Goal: Information Seeking & Learning: Learn about a topic

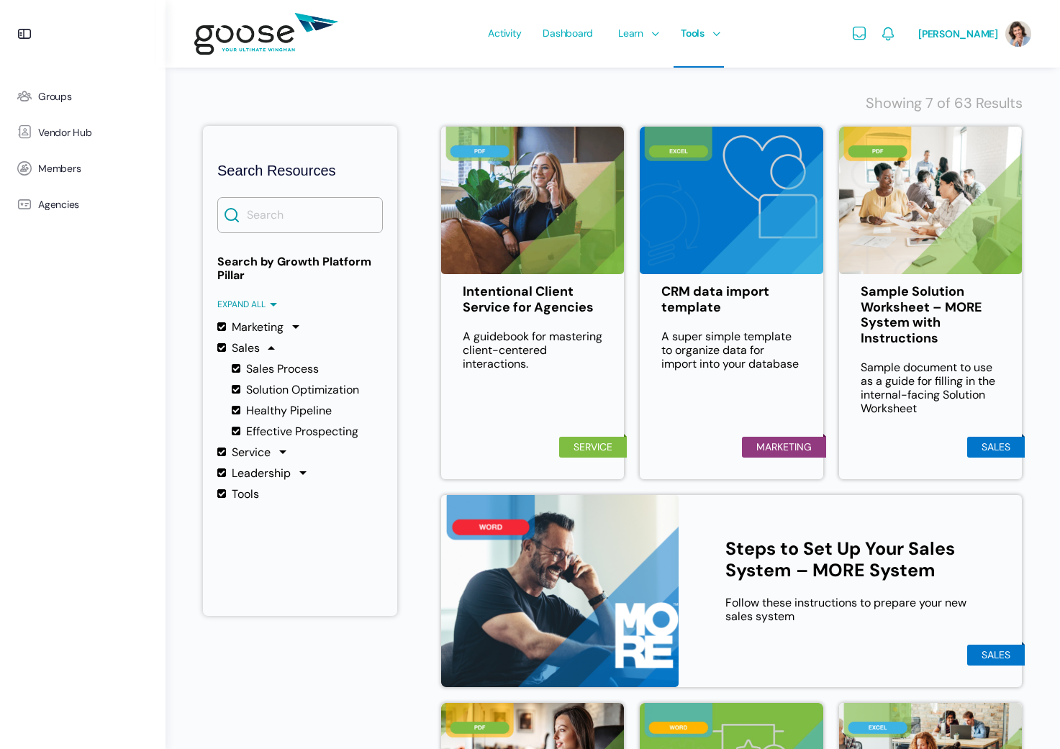
scroll to position [158, 0]
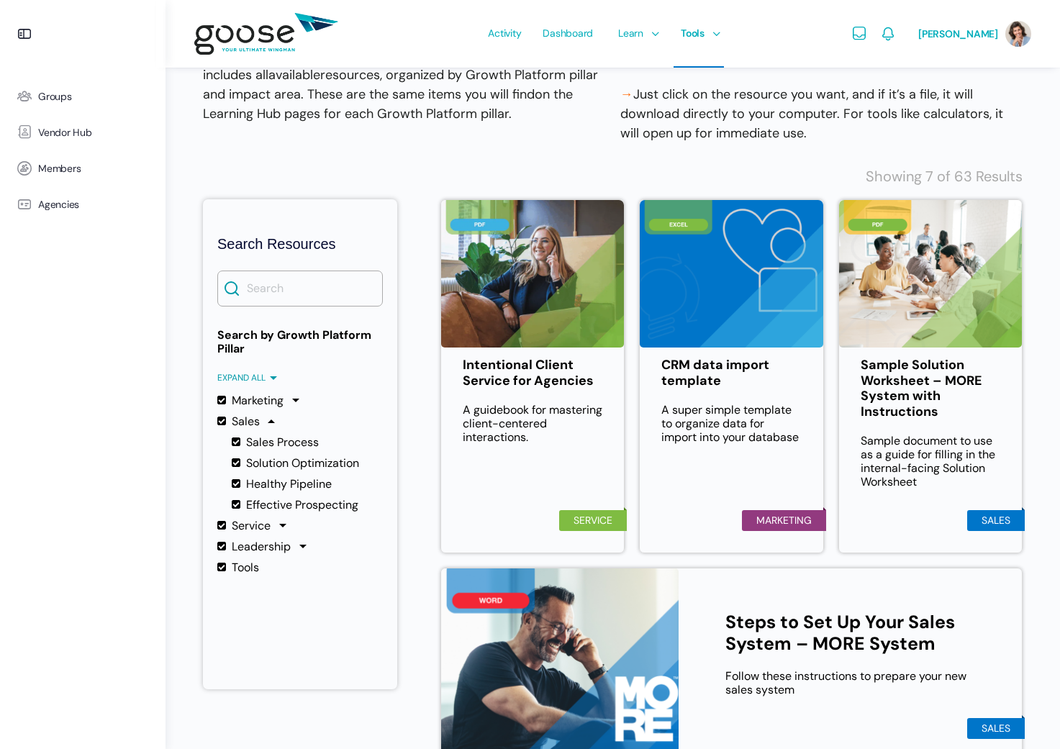
click at [250, 423] on label "Sales" at bounding box center [238, 422] width 42 height 14
click at [0, 0] on input "Sales" at bounding box center [0, 0] width 0 height 0
click at [260, 445] on label "Sales Process" at bounding box center [275, 442] width 87 height 14
click at [0, 0] on input "Sales Process" at bounding box center [0, 0] width 0 height 0
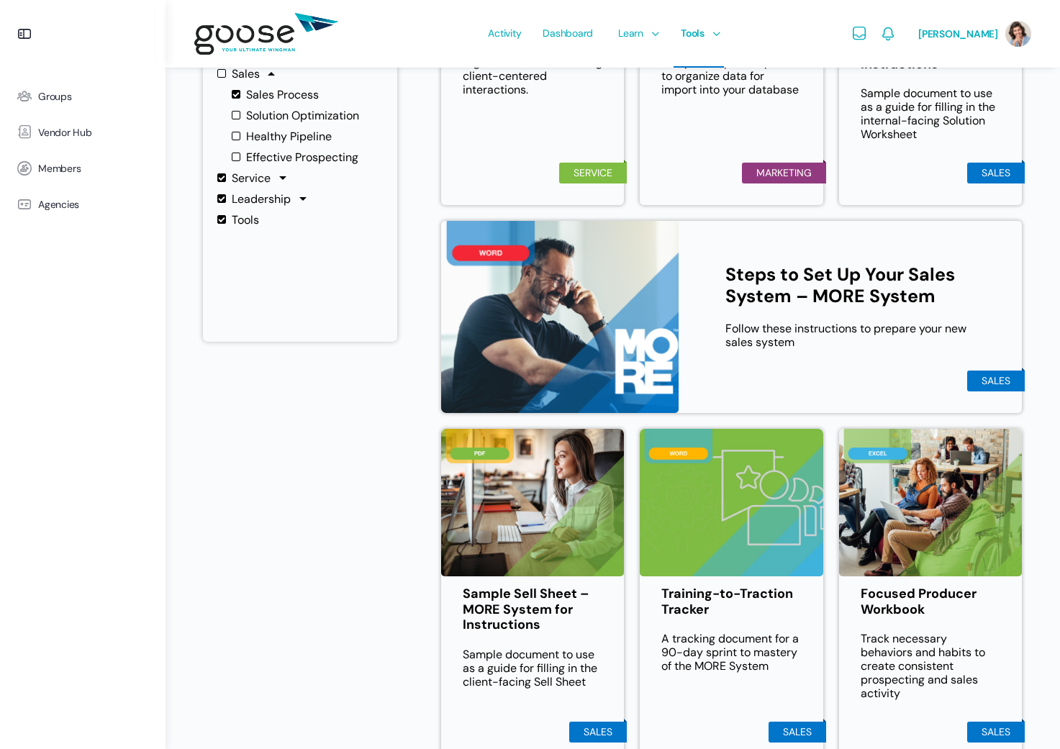
scroll to position [513, 0]
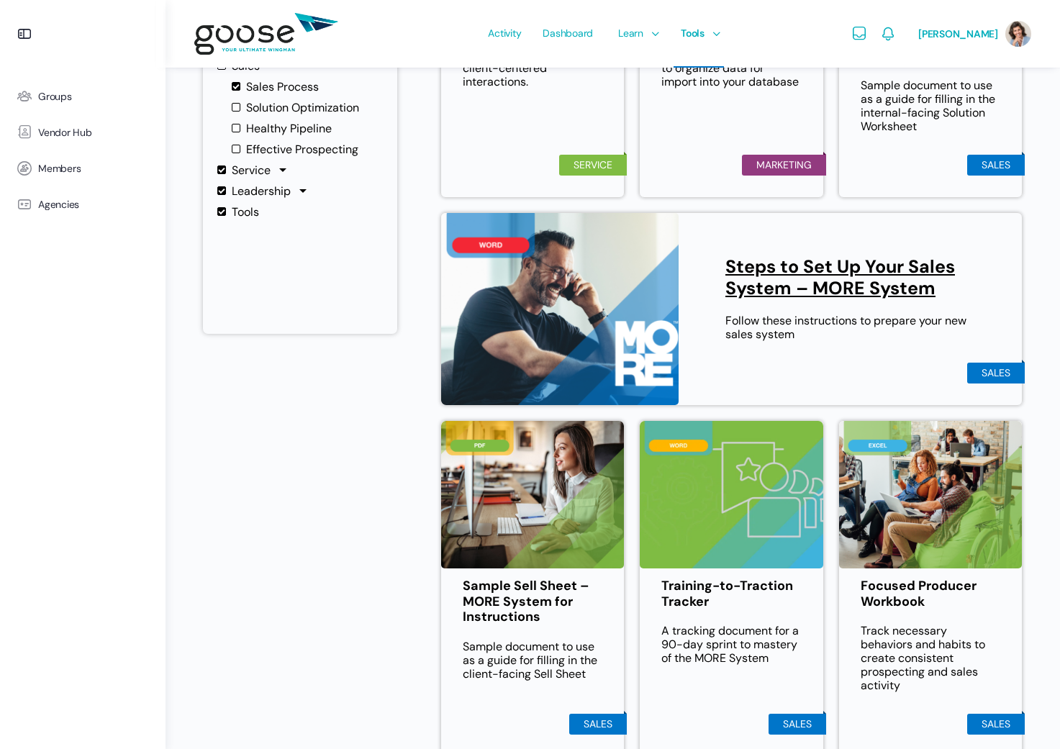
click at [875, 269] on link "Steps to Set Up Your Sales System – MORE System" at bounding box center [852, 277] width 253 height 43
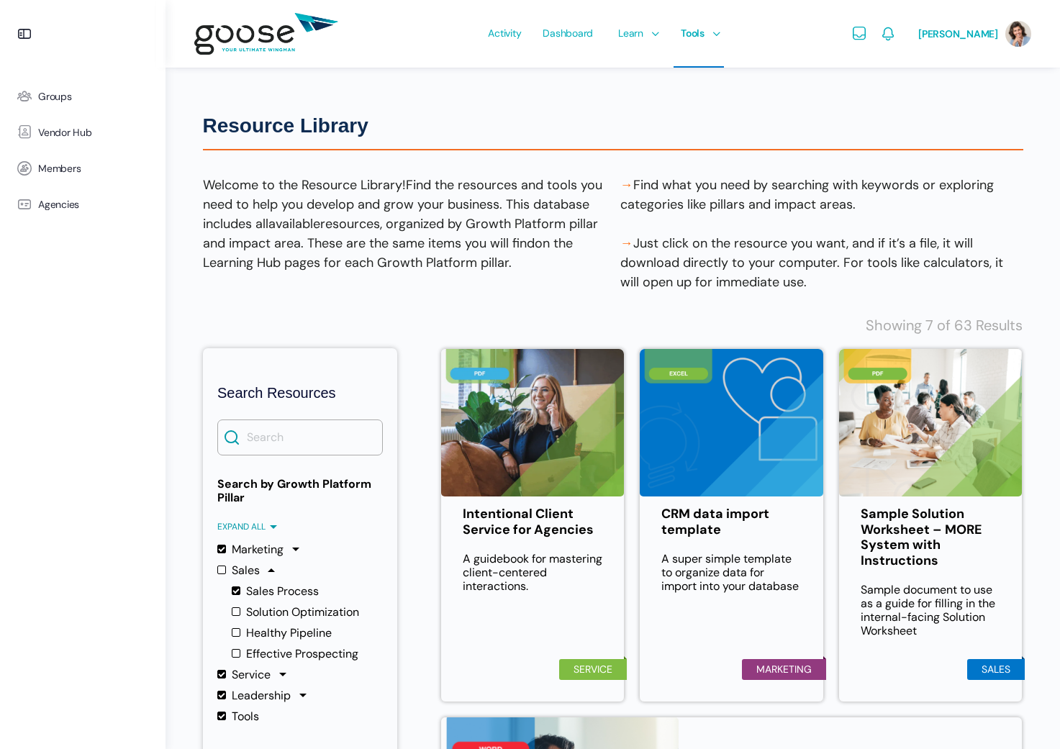
scroll to position [0, 0]
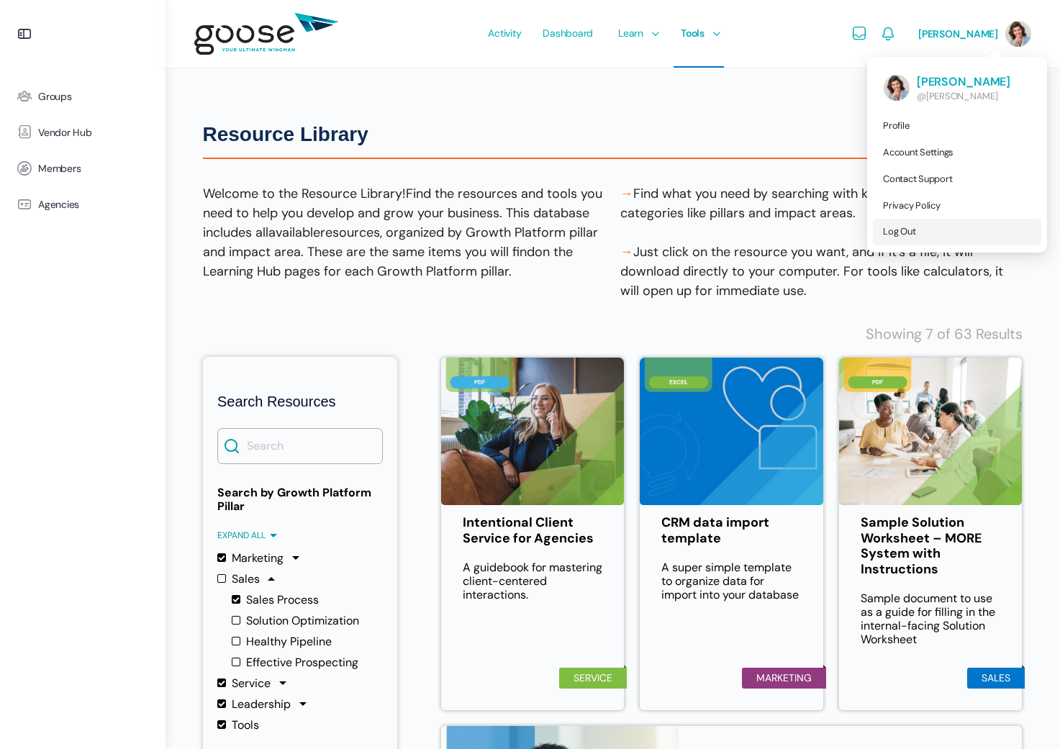
click at [903, 236] on span "Log Out" at bounding box center [899, 231] width 32 height 12
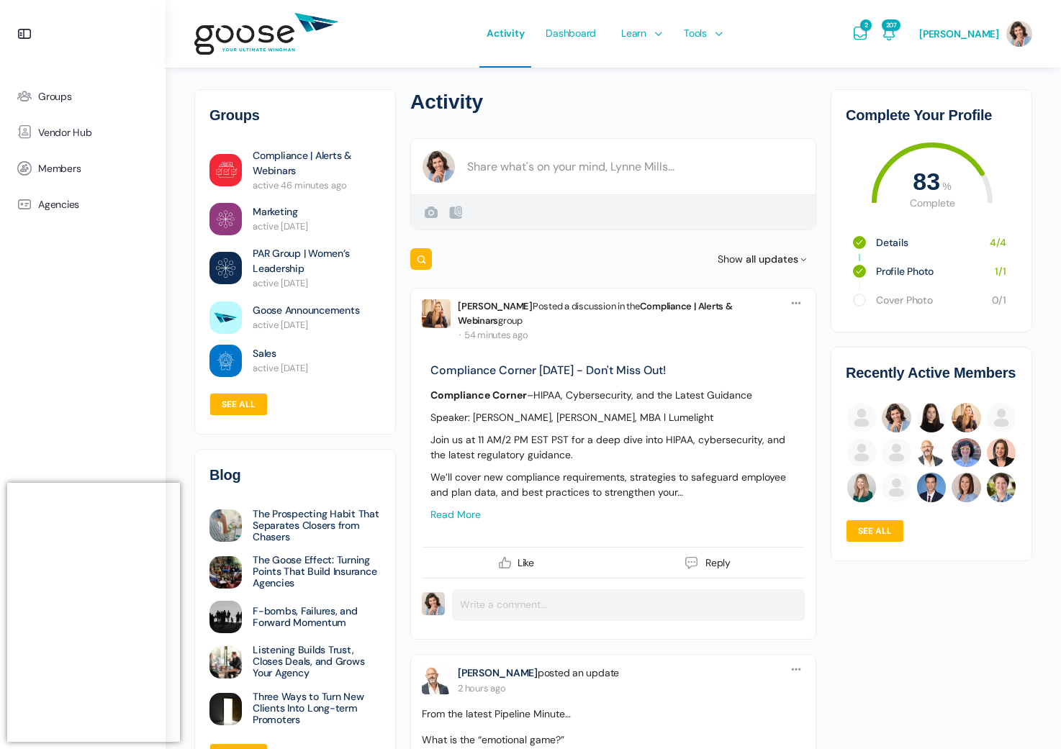
scroll to position [26, 0]
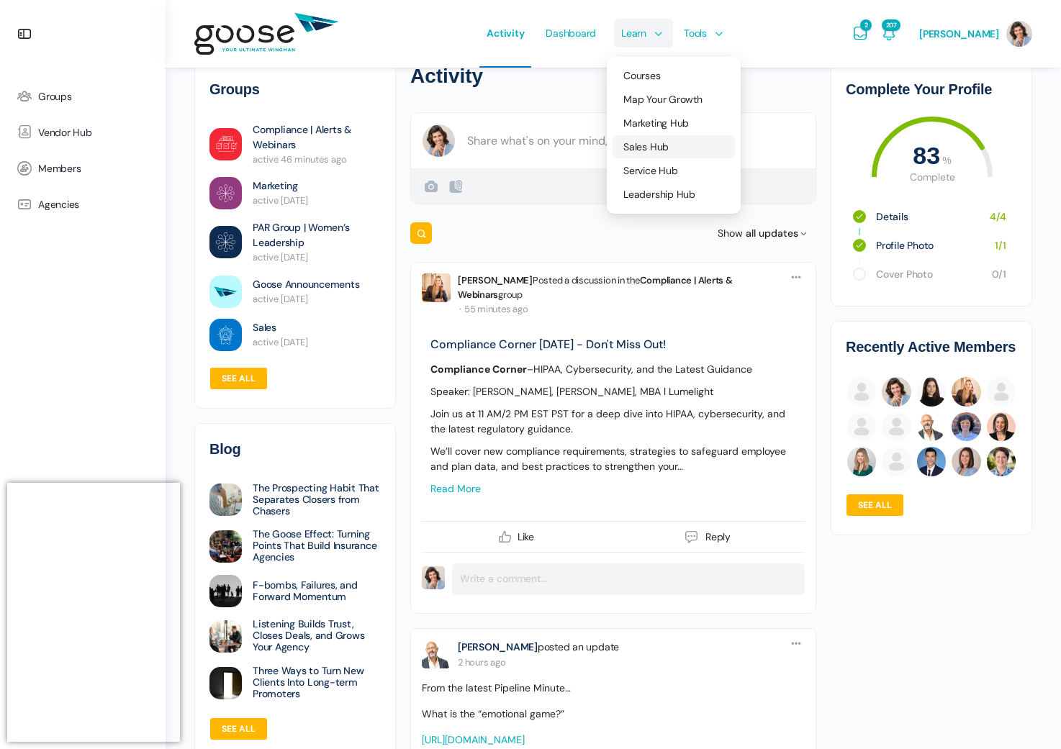
click at [655, 148] on span "Sales Hub" at bounding box center [645, 146] width 45 height 13
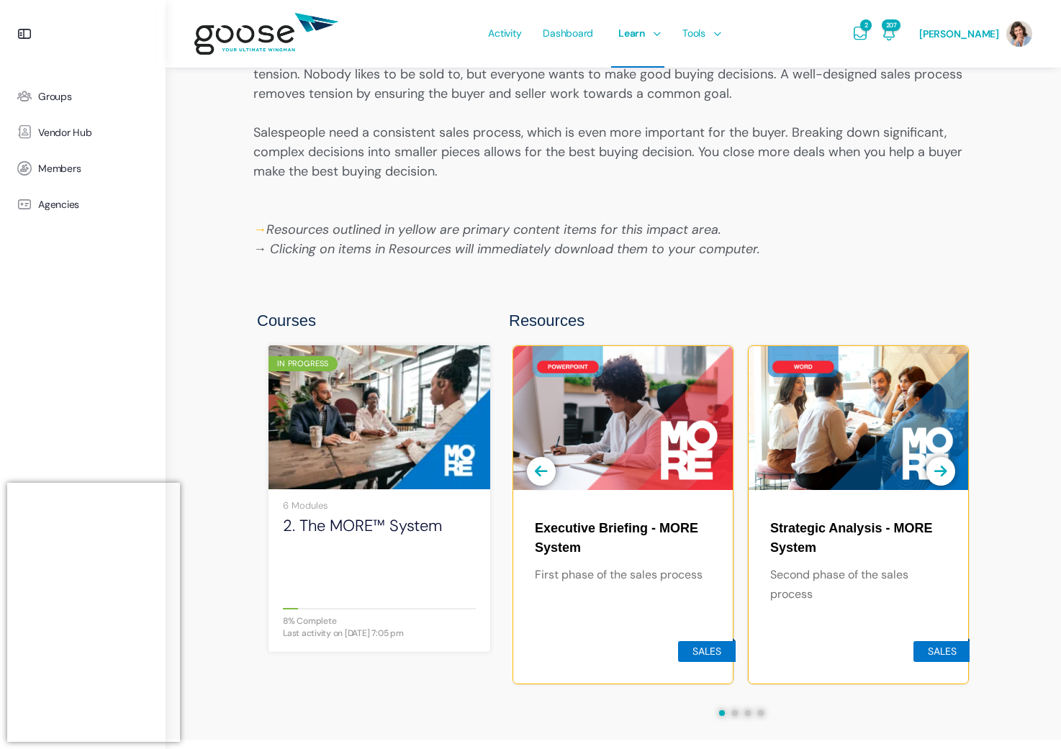
scroll to position [893, 0]
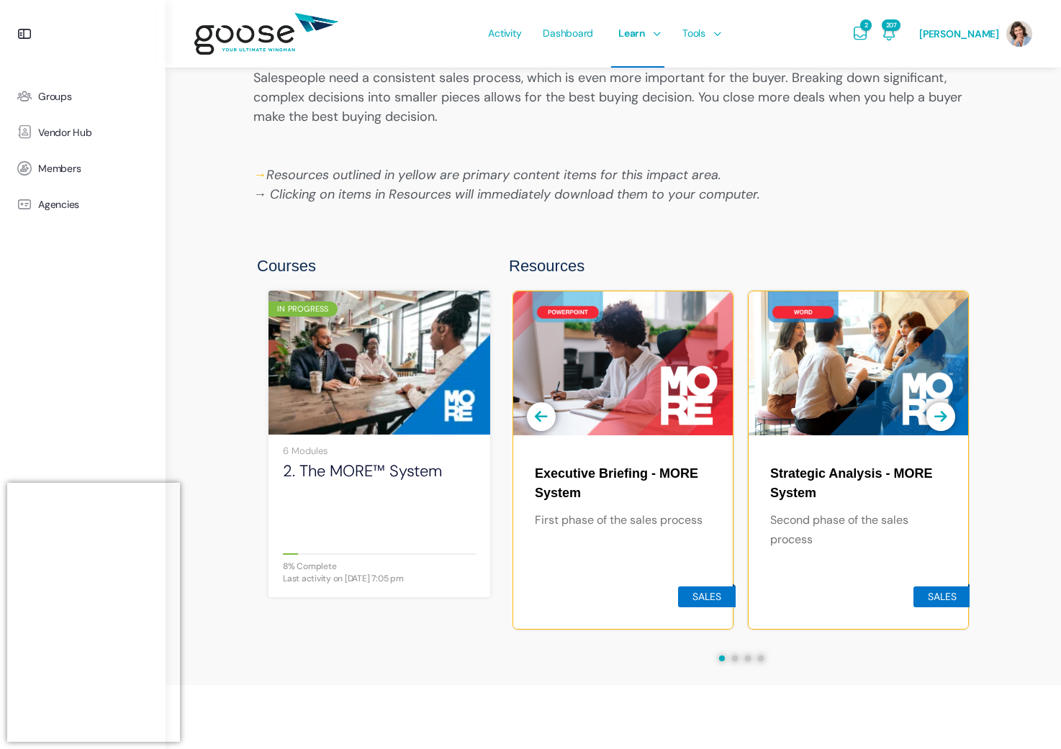
click at [385, 376] on img at bounding box center [379, 363] width 222 height 148
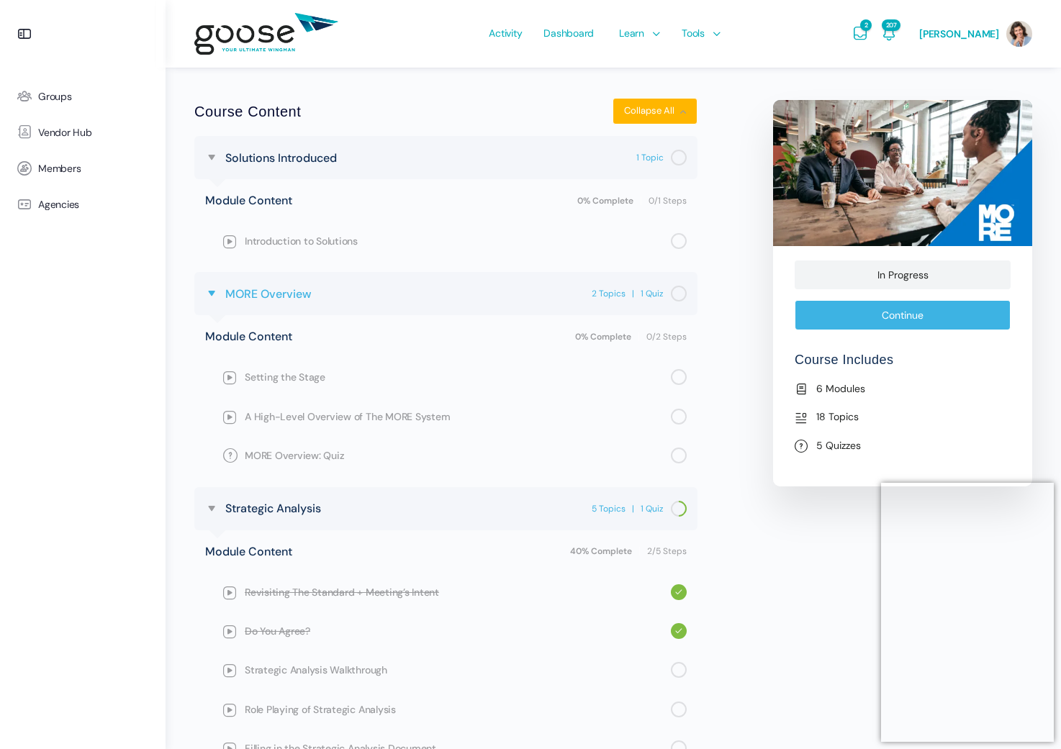
scroll to position [518, 0]
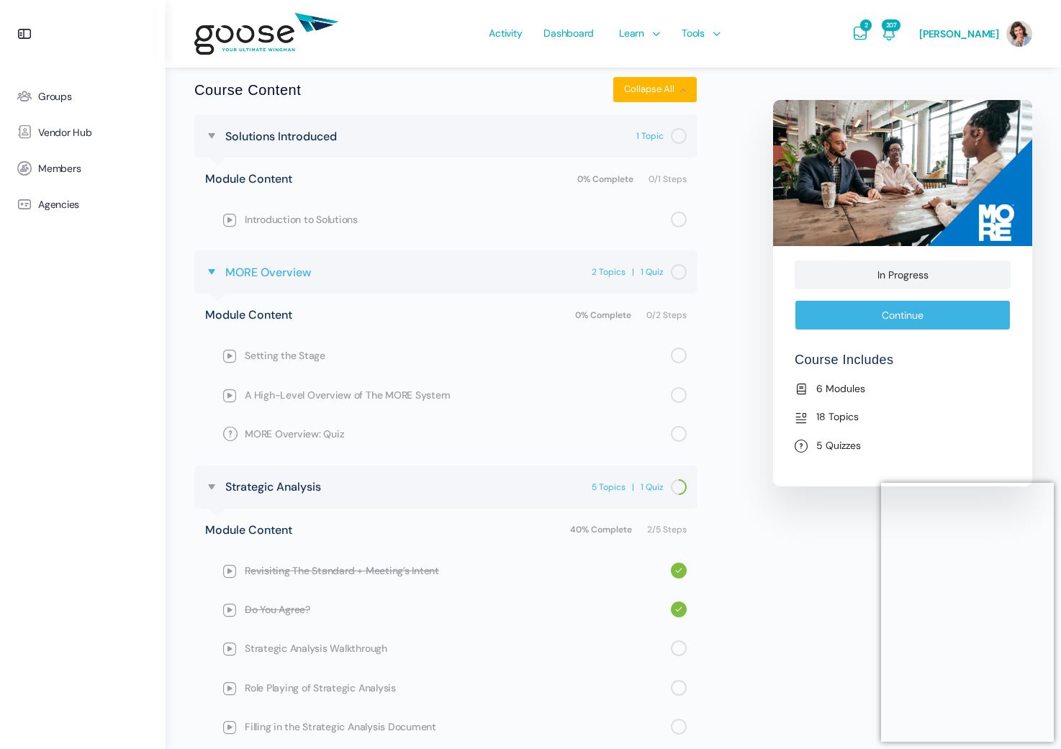
click at [276, 268] on span "MORE Overview" at bounding box center [268, 272] width 86 height 19
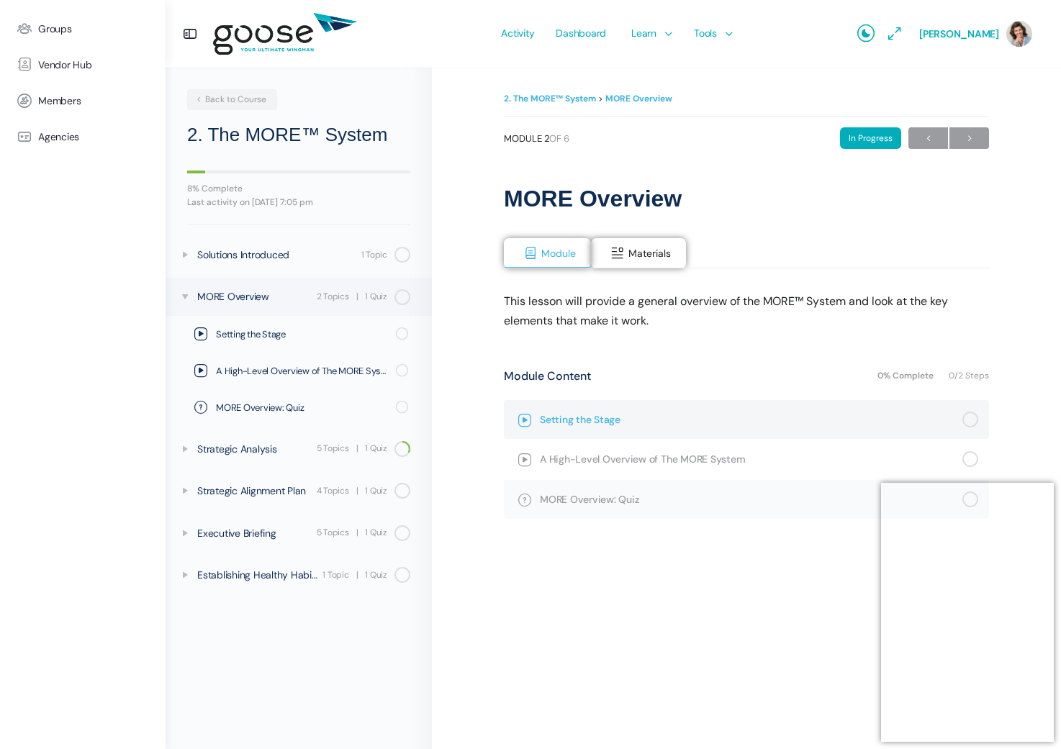
click at [540, 421] on span "Setting the Stage" at bounding box center [751, 420] width 423 height 16
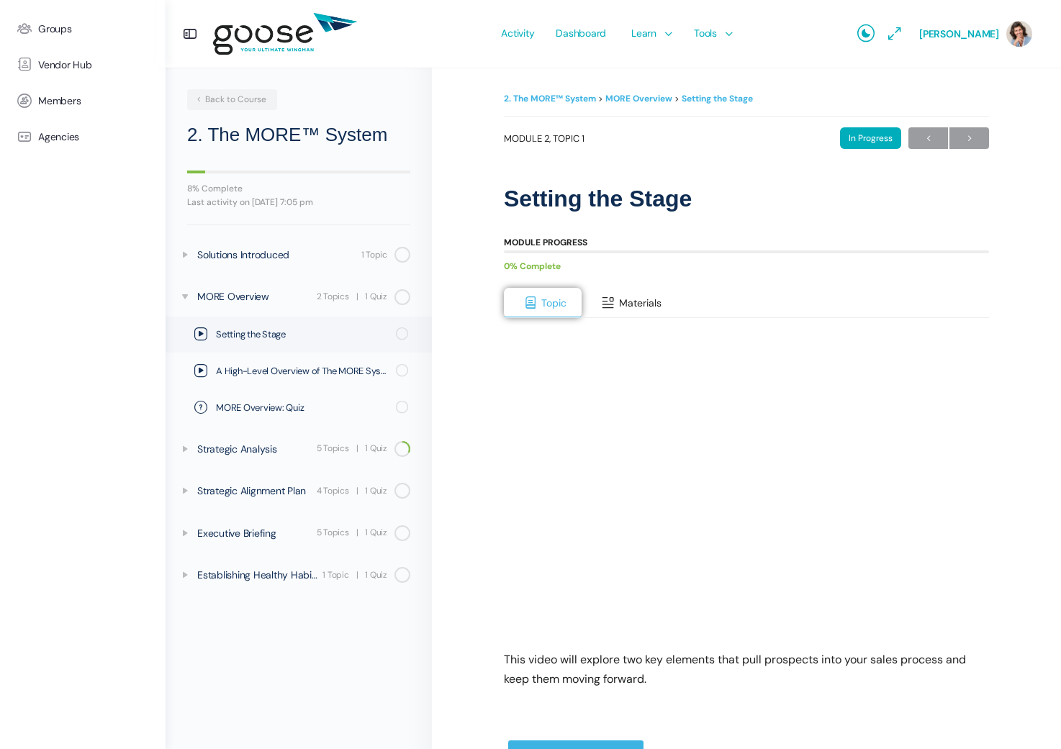
click at [638, 301] on span "Materials" at bounding box center [640, 303] width 42 height 13
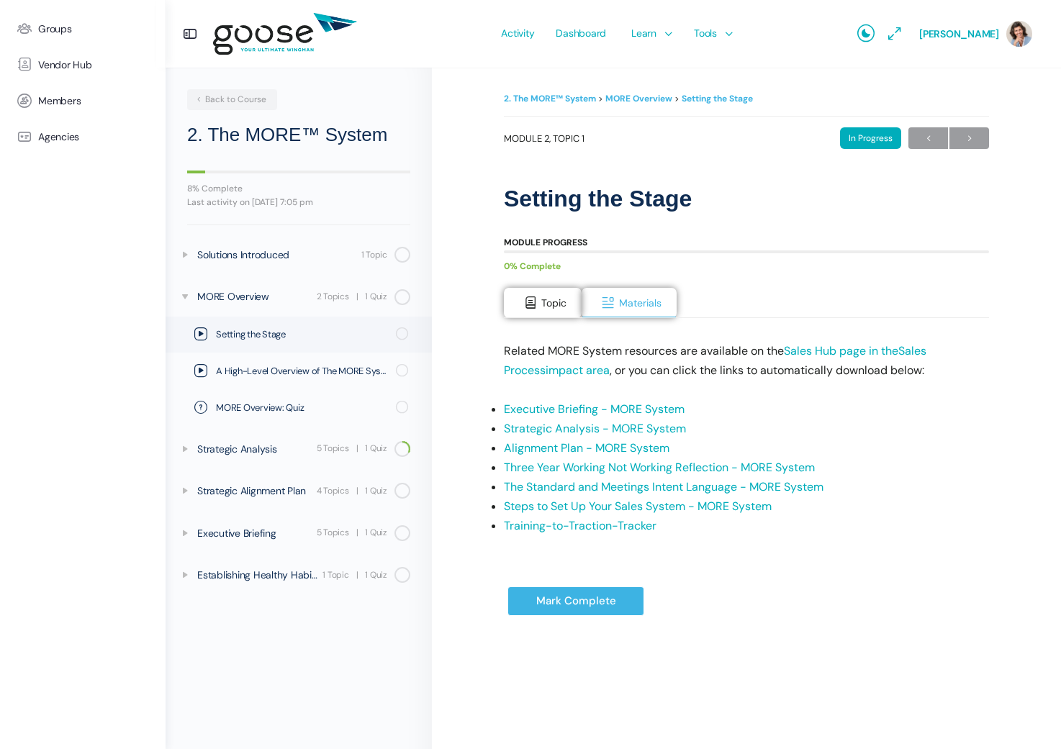
click at [631, 410] on link "Executive Briefing - MORE System" at bounding box center [594, 409] width 181 height 15
click at [235, 299] on div "MORE Overview" at bounding box center [254, 297] width 115 height 16
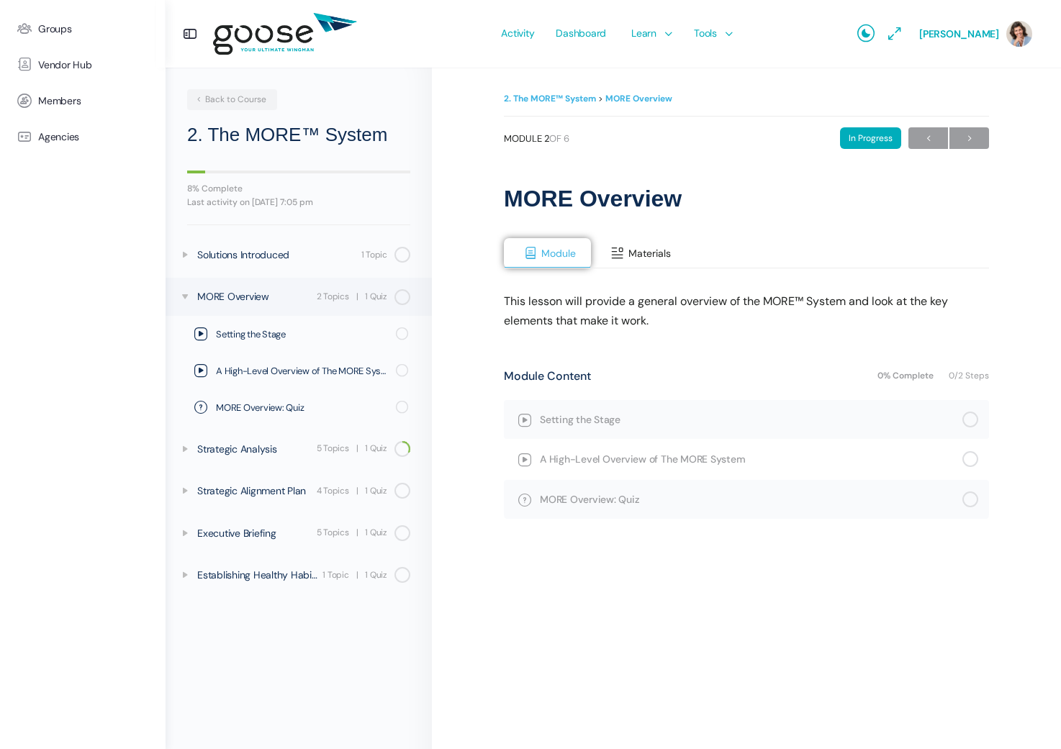
click at [652, 258] on span "Materials" at bounding box center [649, 253] width 42 height 13
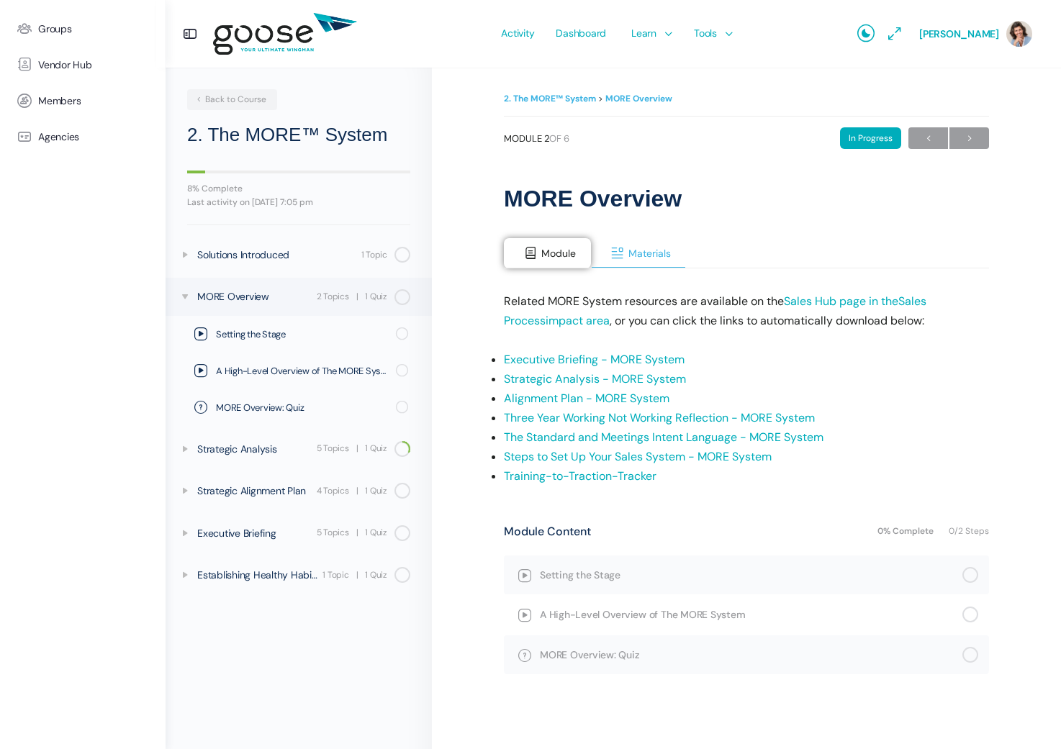
click at [659, 254] on span "Materials" at bounding box center [649, 253] width 42 height 13
click at [630, 380] on link "Strategic Analysis - MORE System" at bounding box center [595, 378] width 182 height 15
click at [554, 252] on span "Module" at bounding box center [558, 253] width 35 height 13
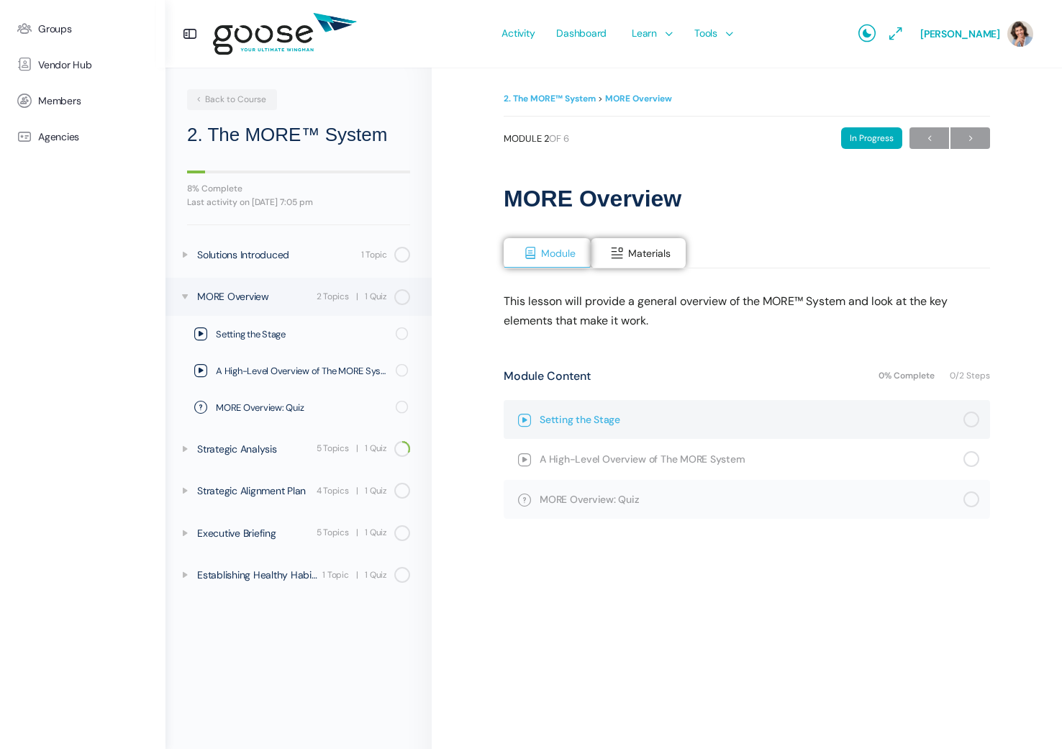
click at [604, 420] on span "Setting the Stage" at bounding box center [752, 420] width 424 height 16
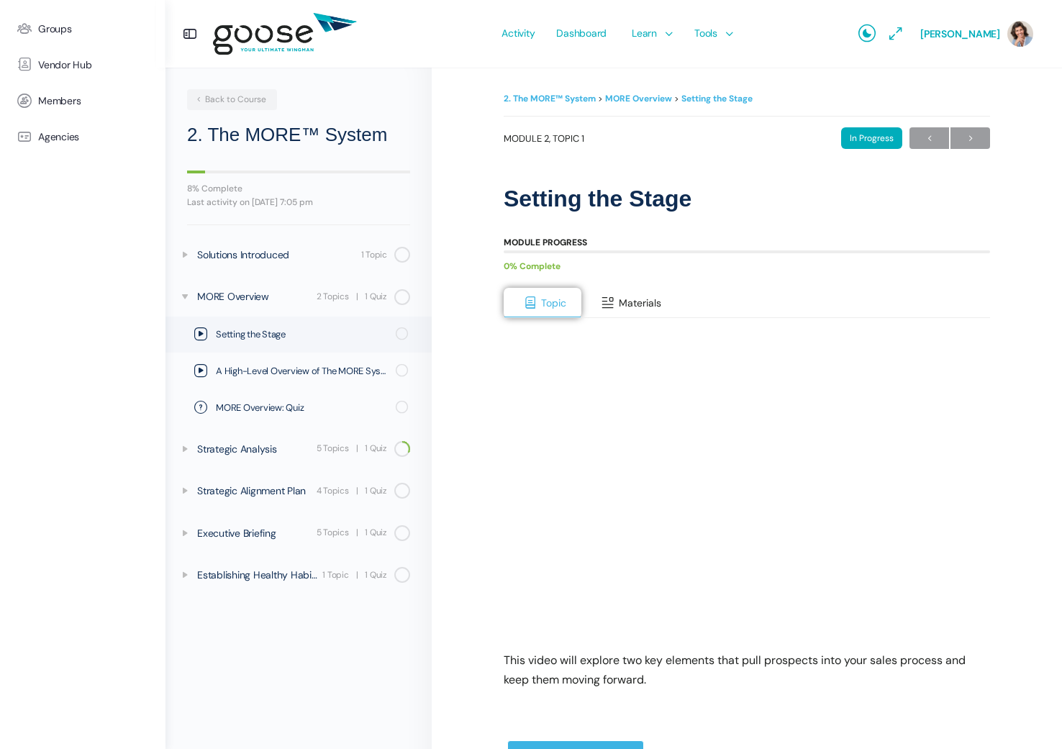
click at [631, 306] on span "Materials" at bounding box center [640, 303] width 42 height 13
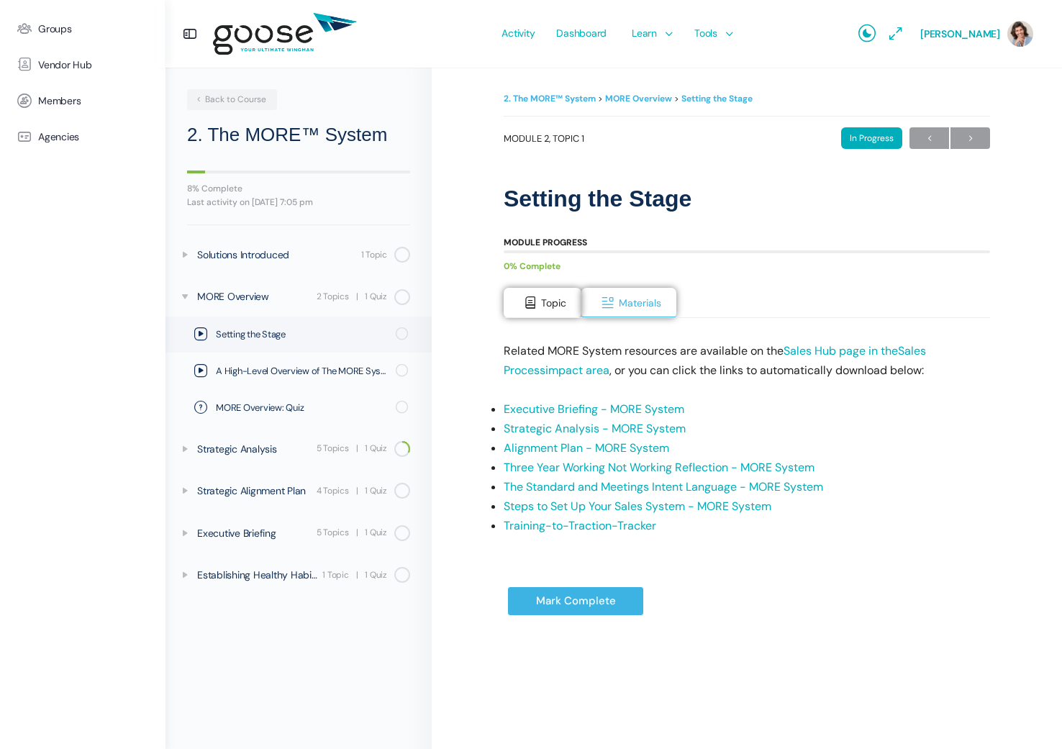
click at [852, 352] on link "Sales Hub page in the" at bounding box center [841, 350] width 114 height 15
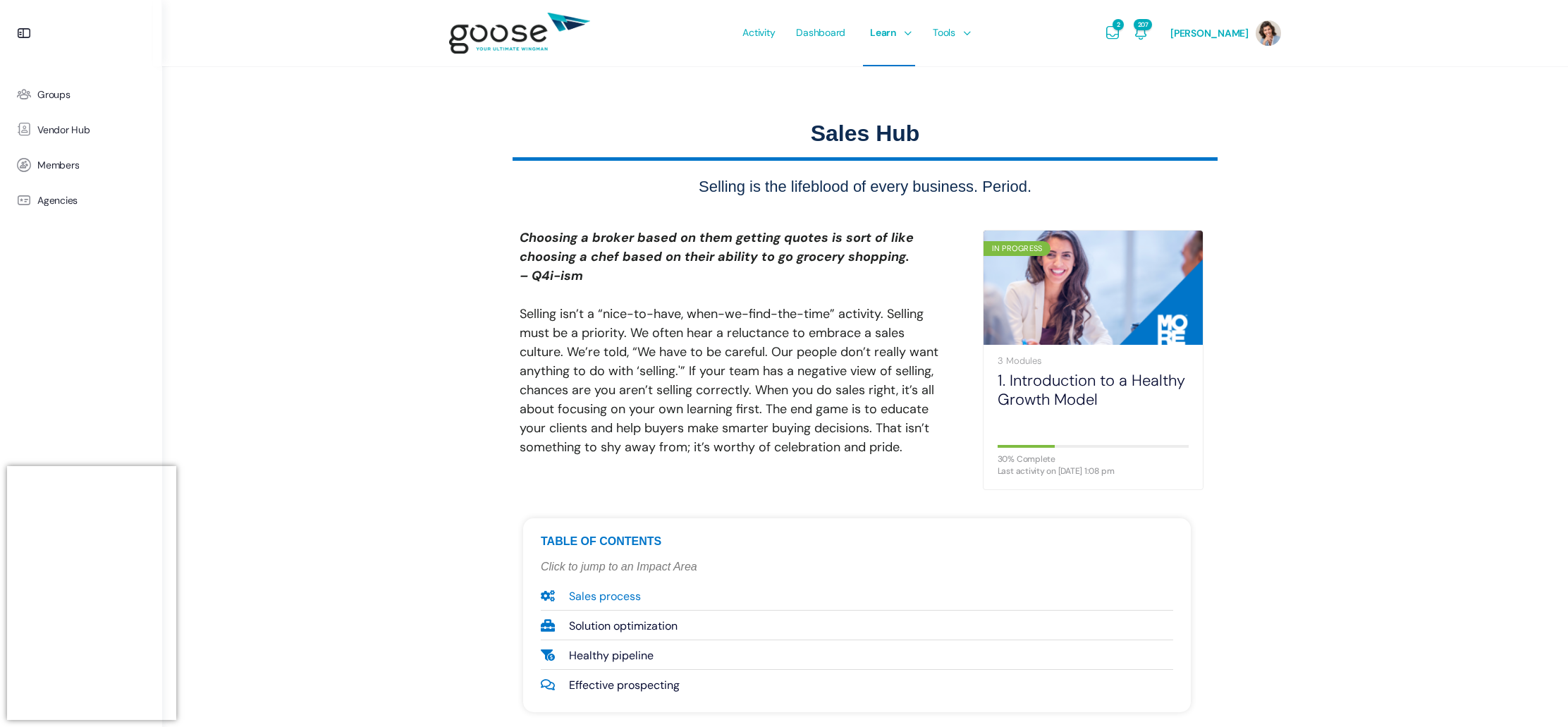
click at [621, 595] on span "Sales process" at bounding box center [602, 596] width 75 height 19
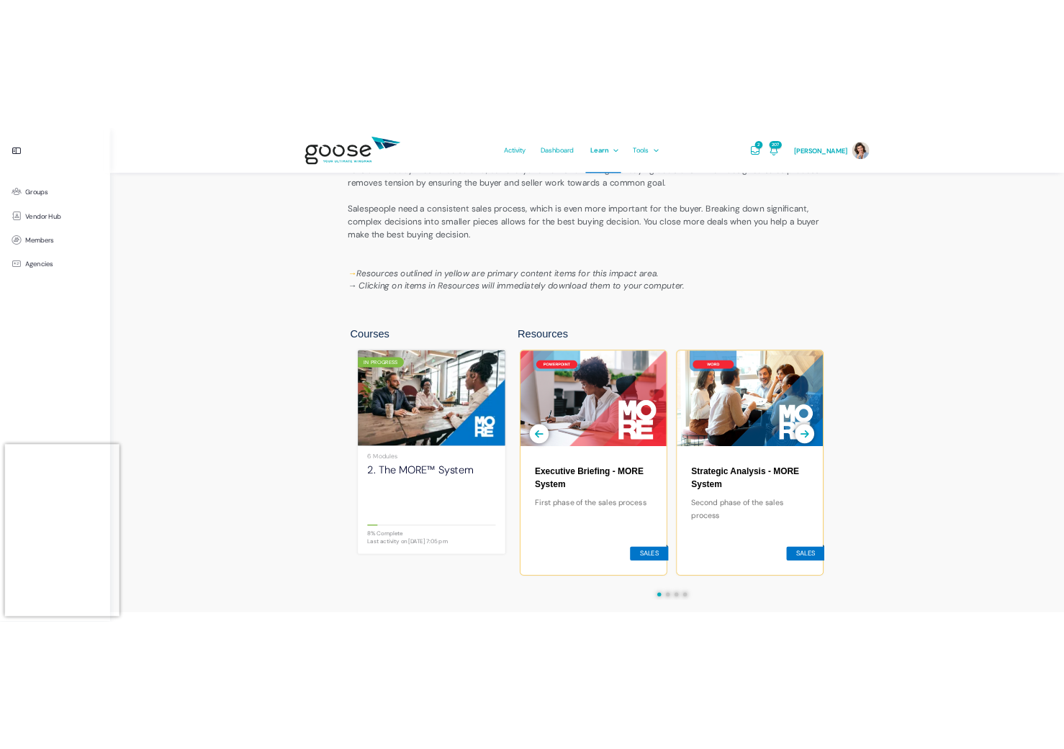
scroll to position [881, 0]
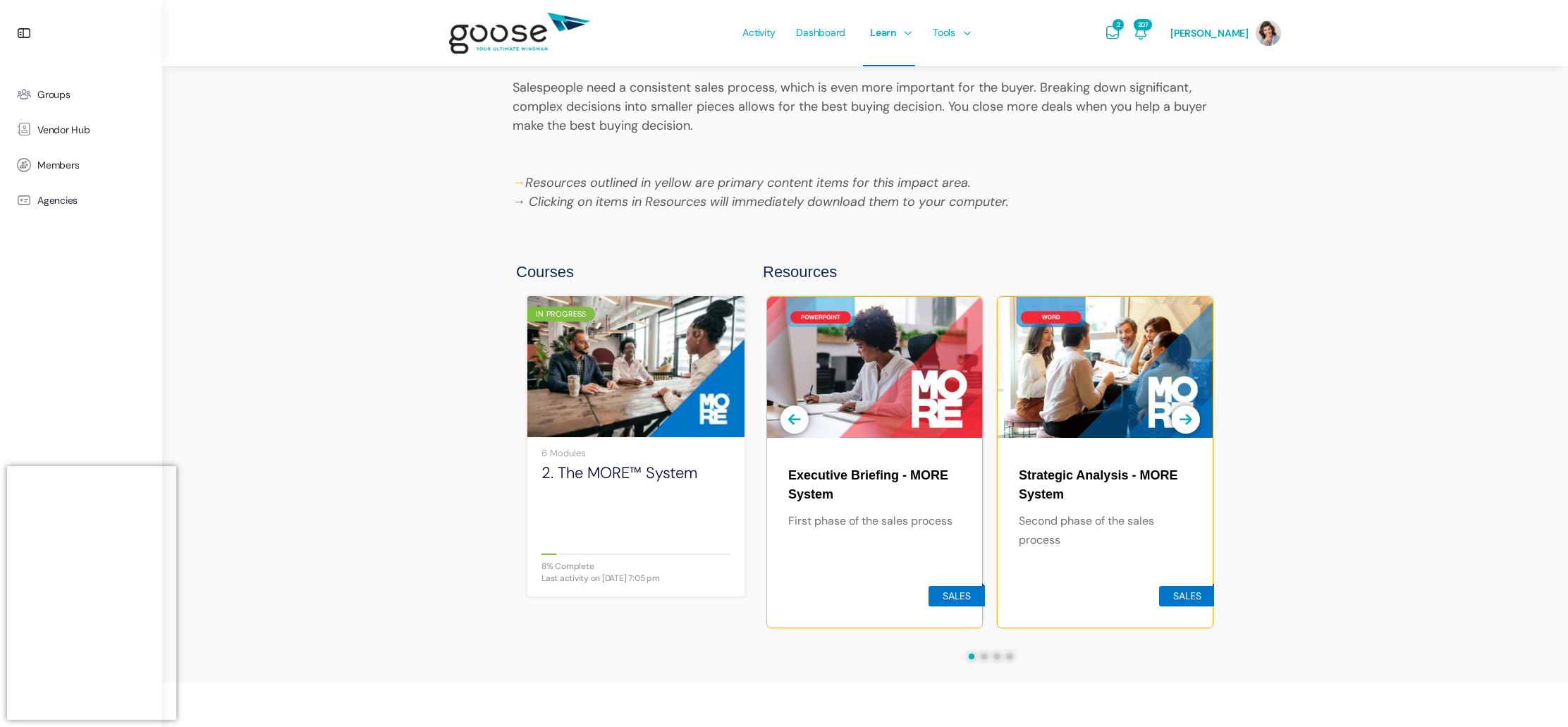
click at [847, 397] on div at bounding box center [875, 367] width 215 height 141
